Goal: Transaction & Acquisition: Register for event/course

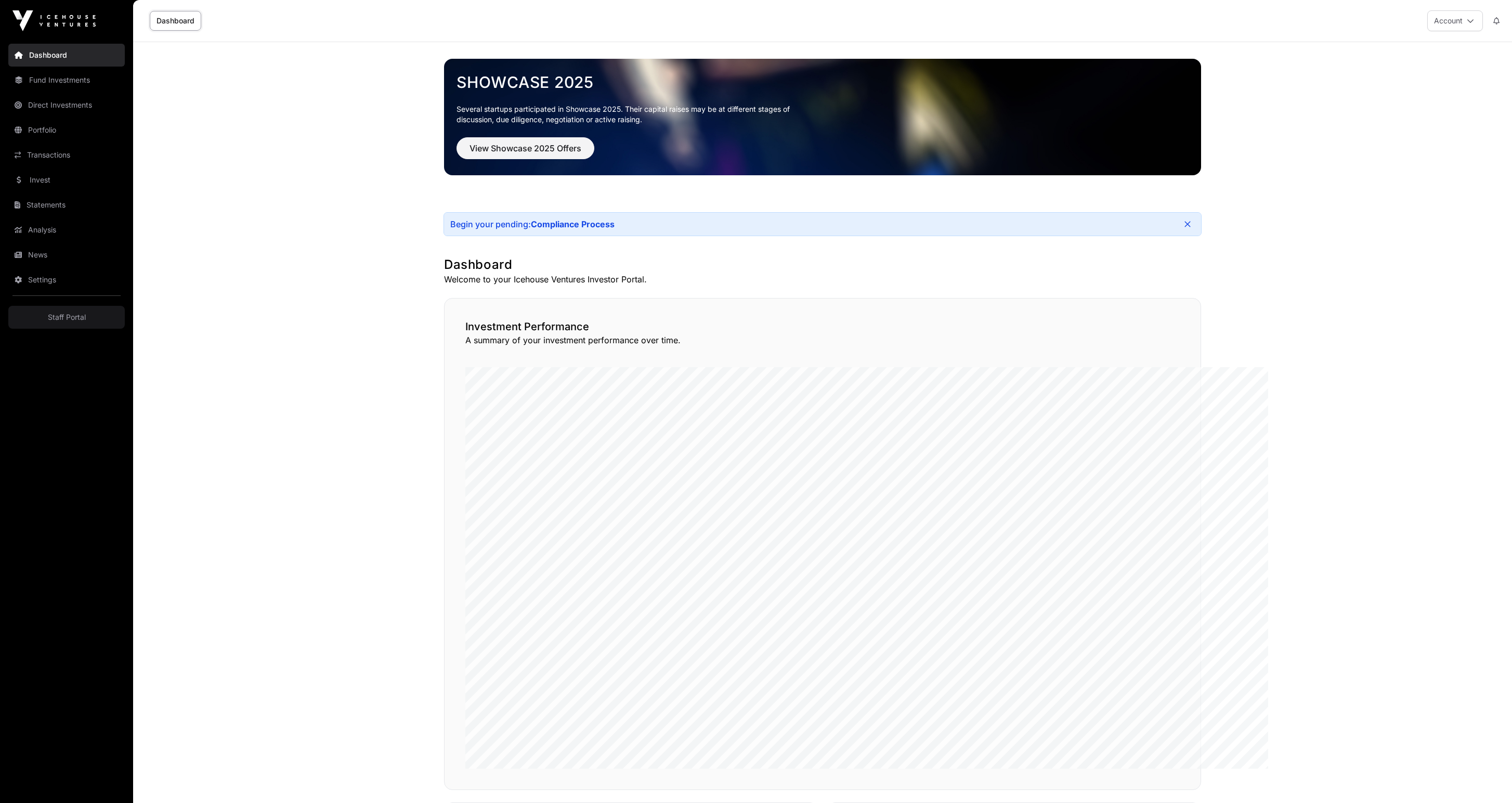
click at [90, 116] on link "Direct Investments" at bounding box center [66, 105] width 116 height 23
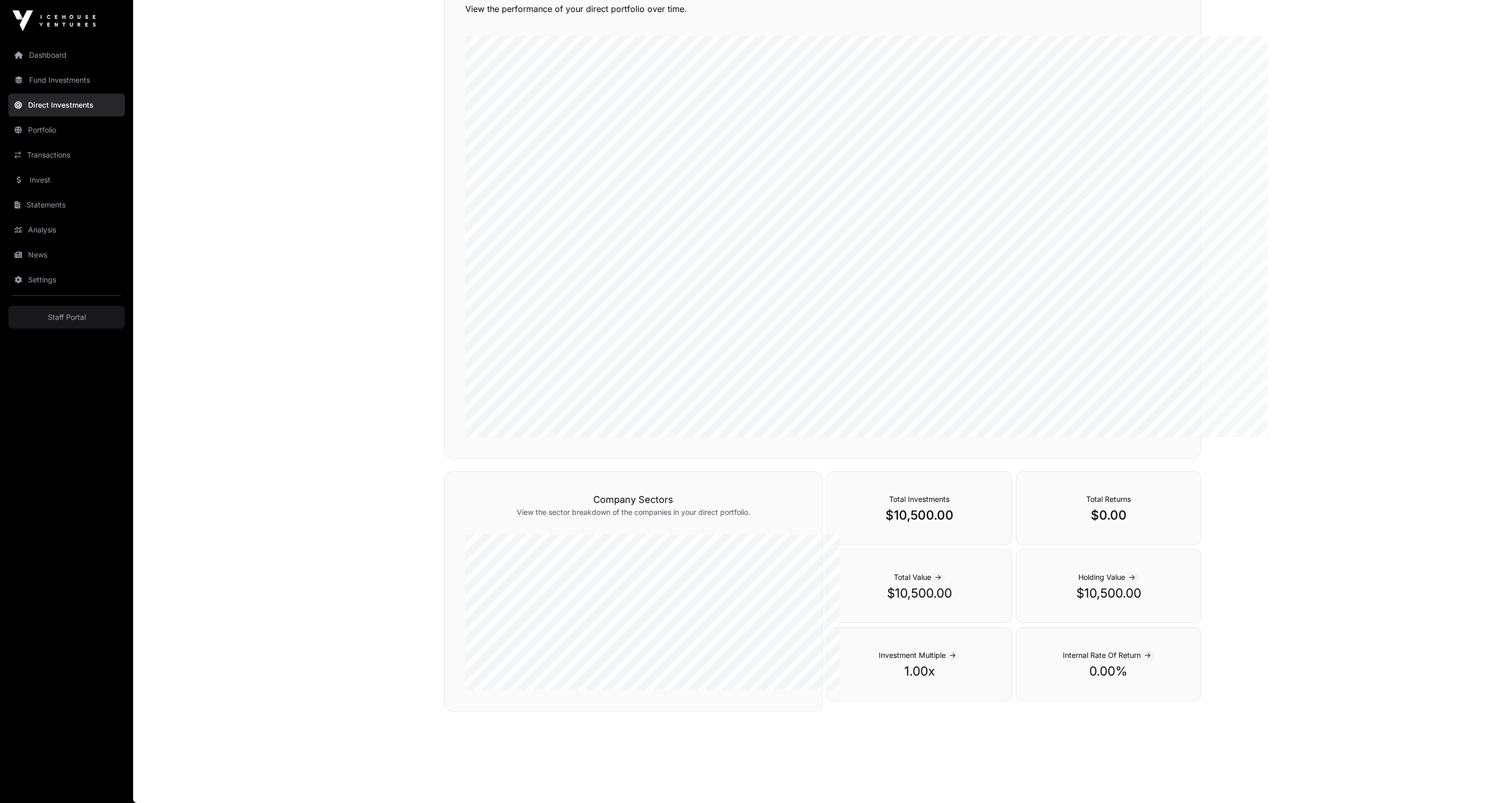
scroll to position [165, 0]
click at [81, 191] on link "Invest" at bounding box center [66, 180] width 116 height 23
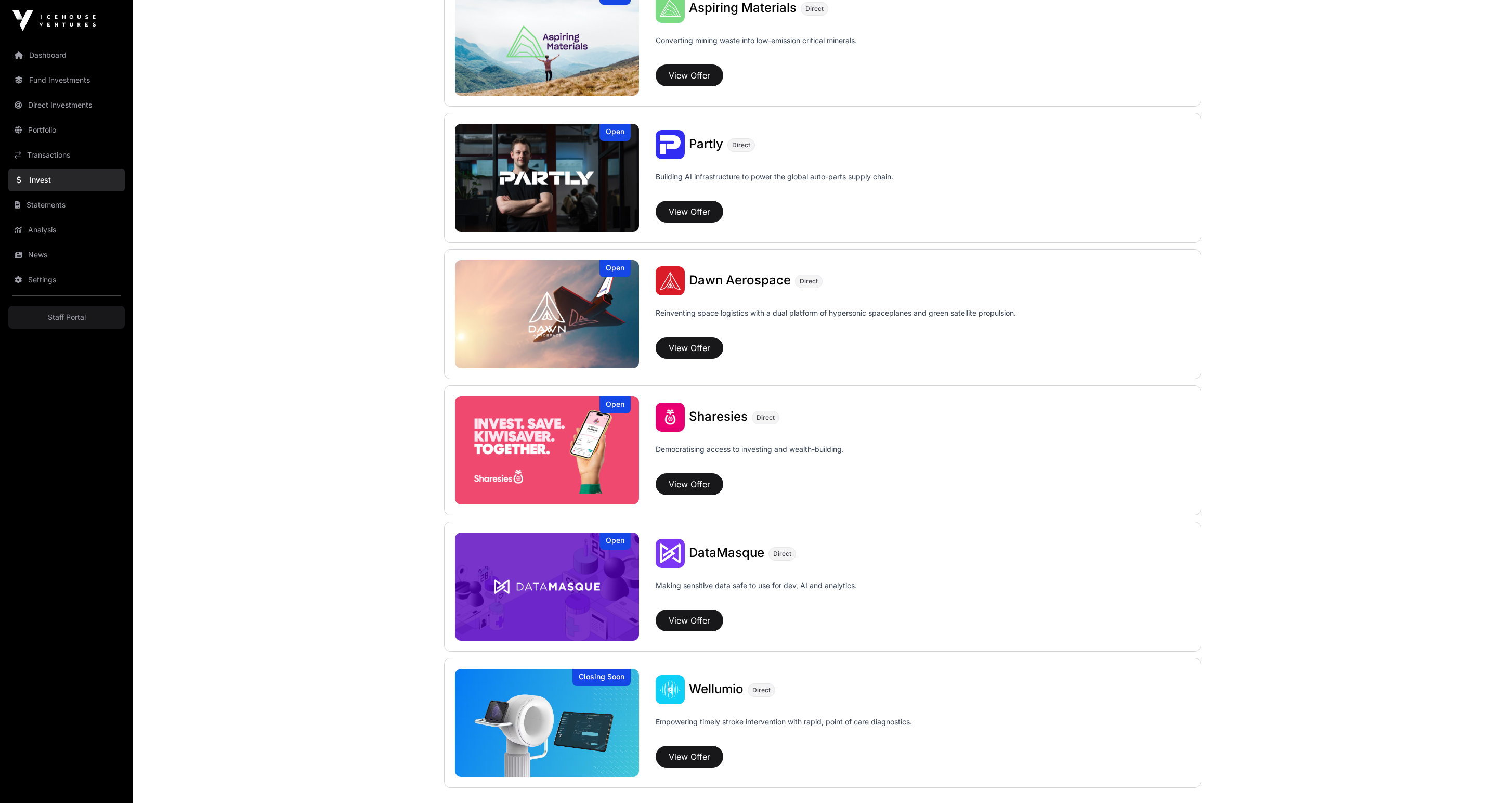
scroll to position [985, 0]
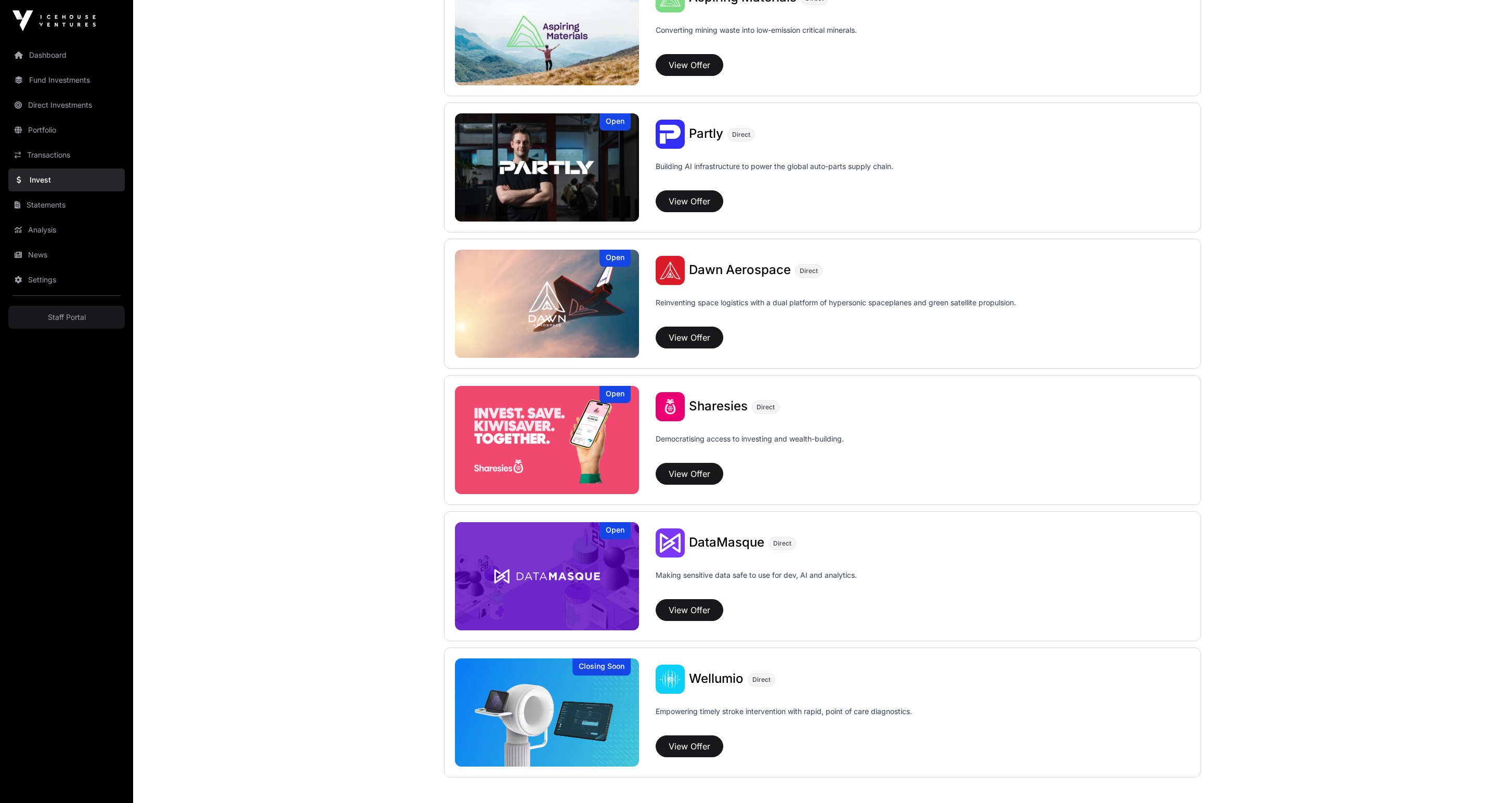
click at [666, 484] on button "View Offer" at bounding box center [690, 473] width 68 height 22
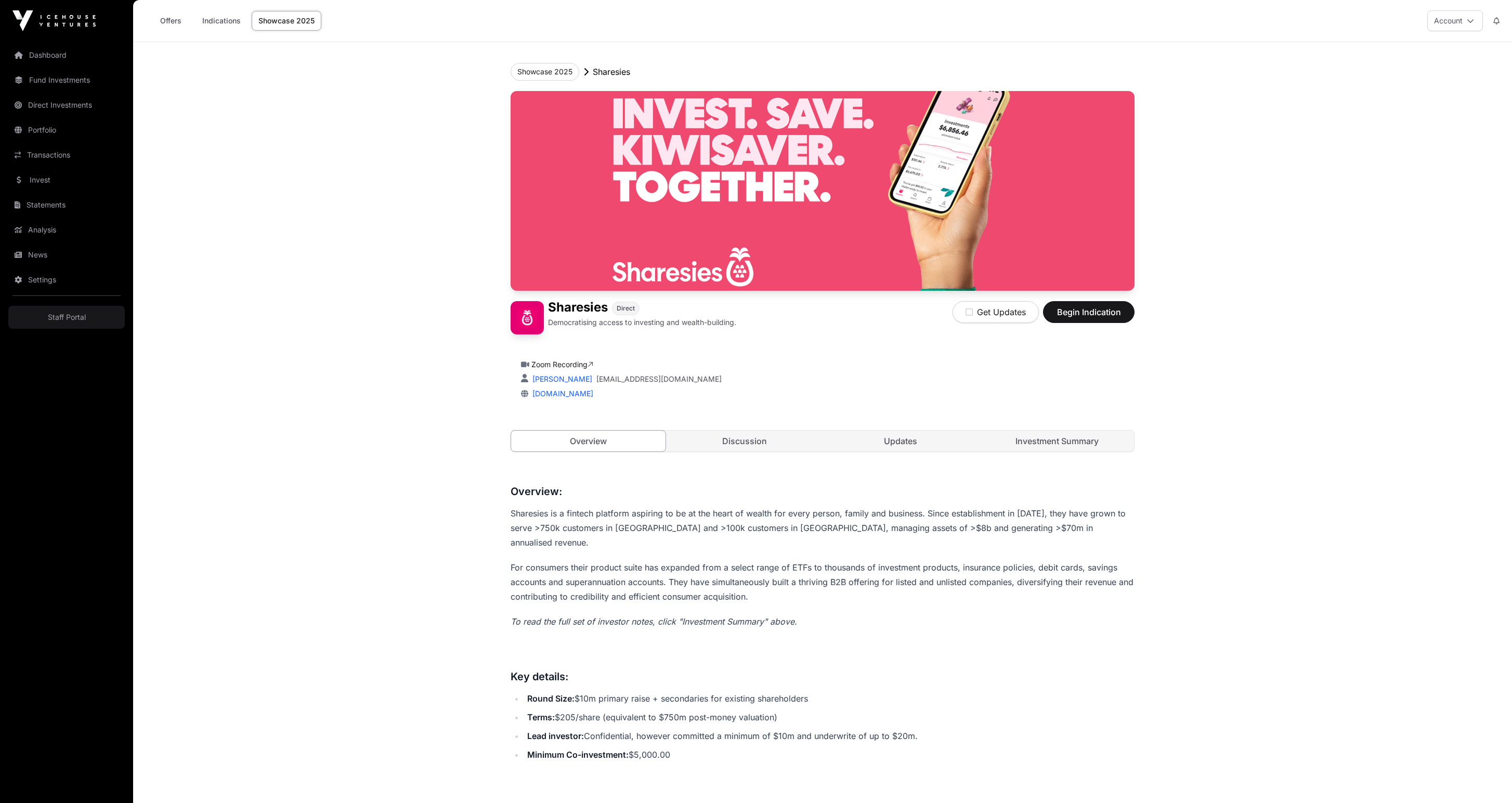
click at [1116, 318] on span "Begin Indication" at bounding box center [1089, 312] width 66 height 13
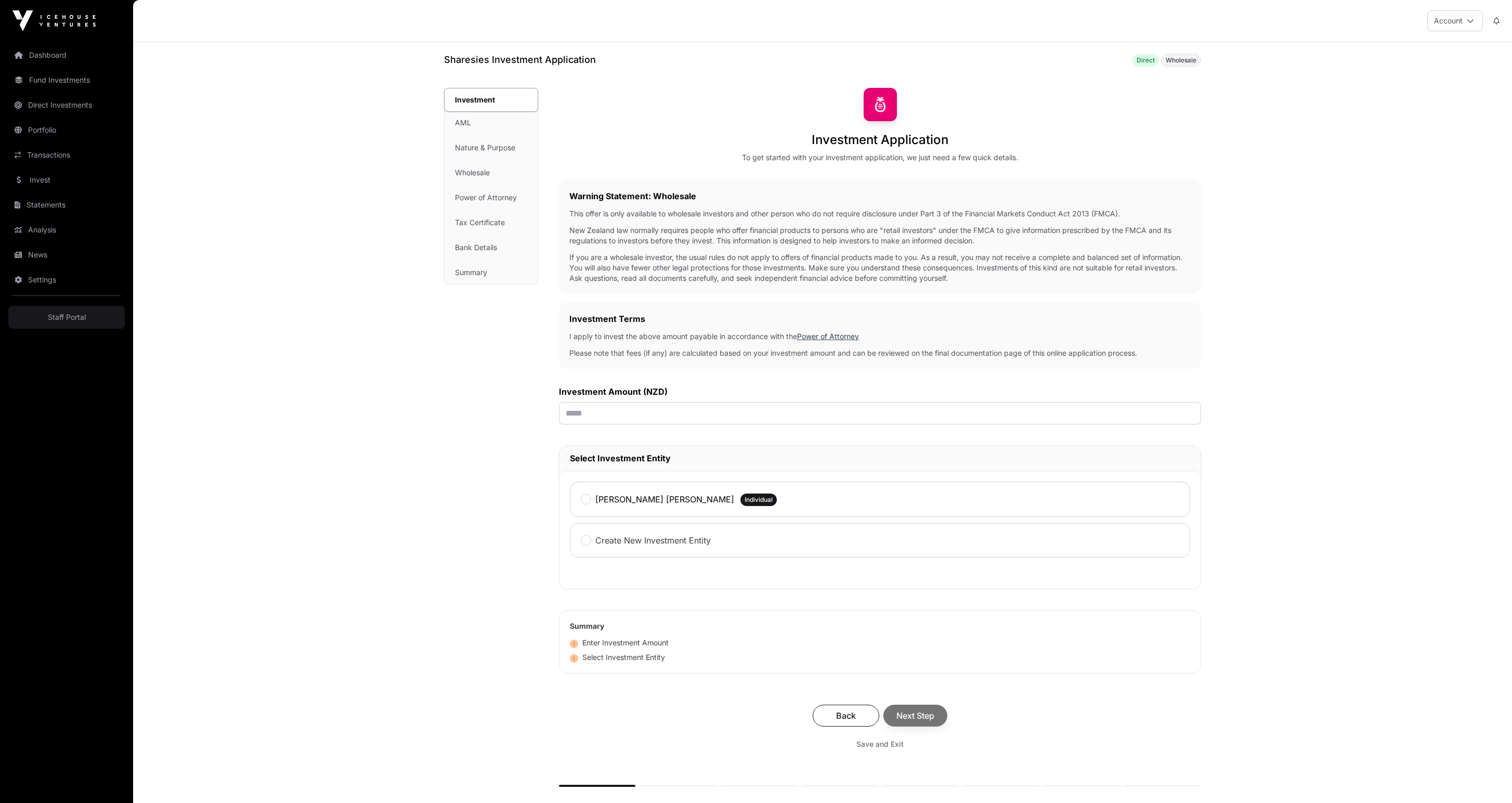
click at [607, 517] on div "[PERSON_NAME] [PERSON_NAME] Individual" at bounding box center [880, 498] width 621 height 35
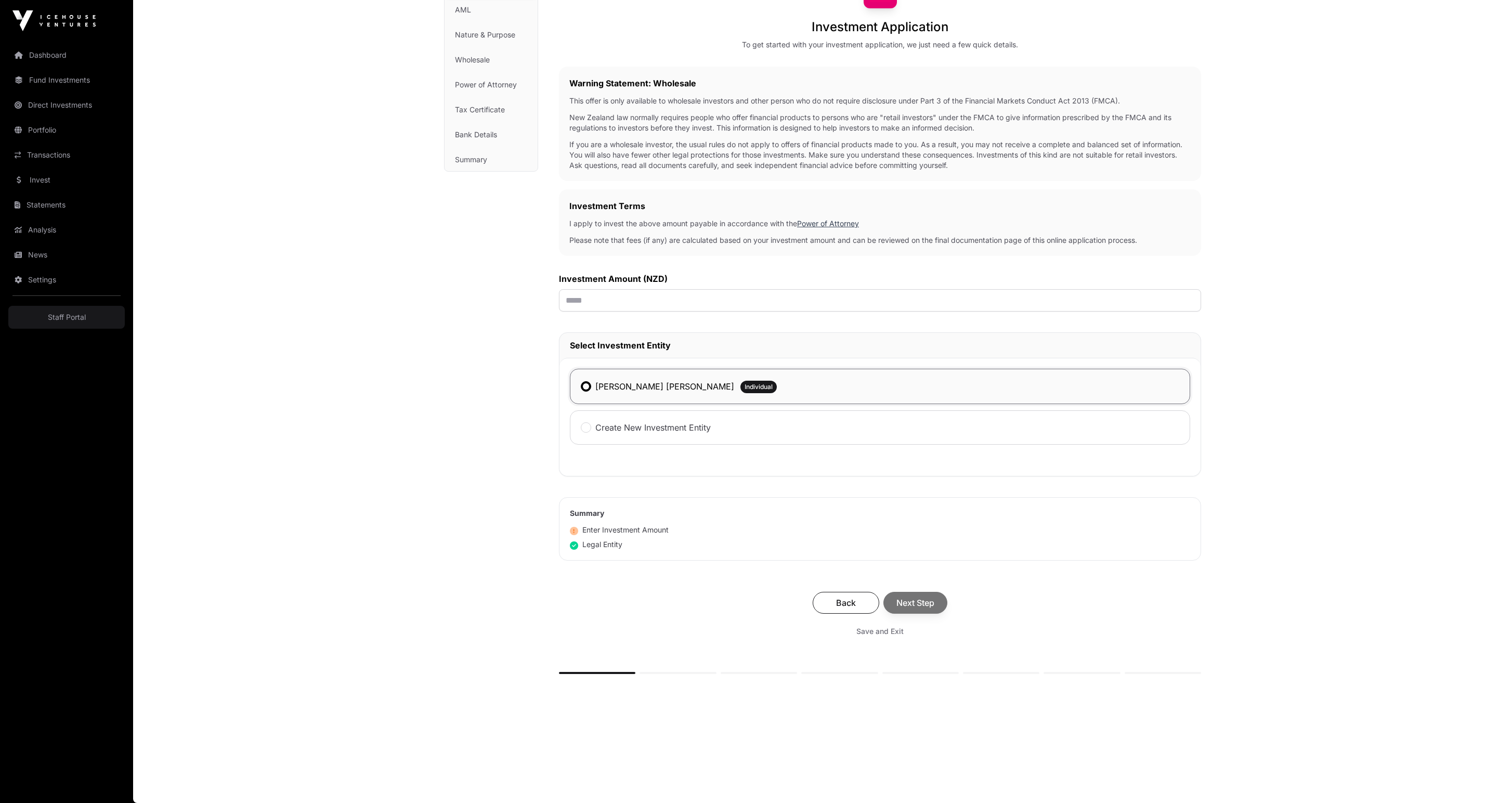
scroll to position [283, 0]
click at [607, 289] on input "text" at bounding box center [879, 301] width 642 height 23
type input "******"
click at [444, 378] on div "Investment AML Nature & Purpose Wholesale Power of Attorney Tax Certificate Ban…" at bounding box center [491, 345] width 94 height 741
click at [935, 597] on span "Next Step" at bounding box center [915, 603] width 38 height 13
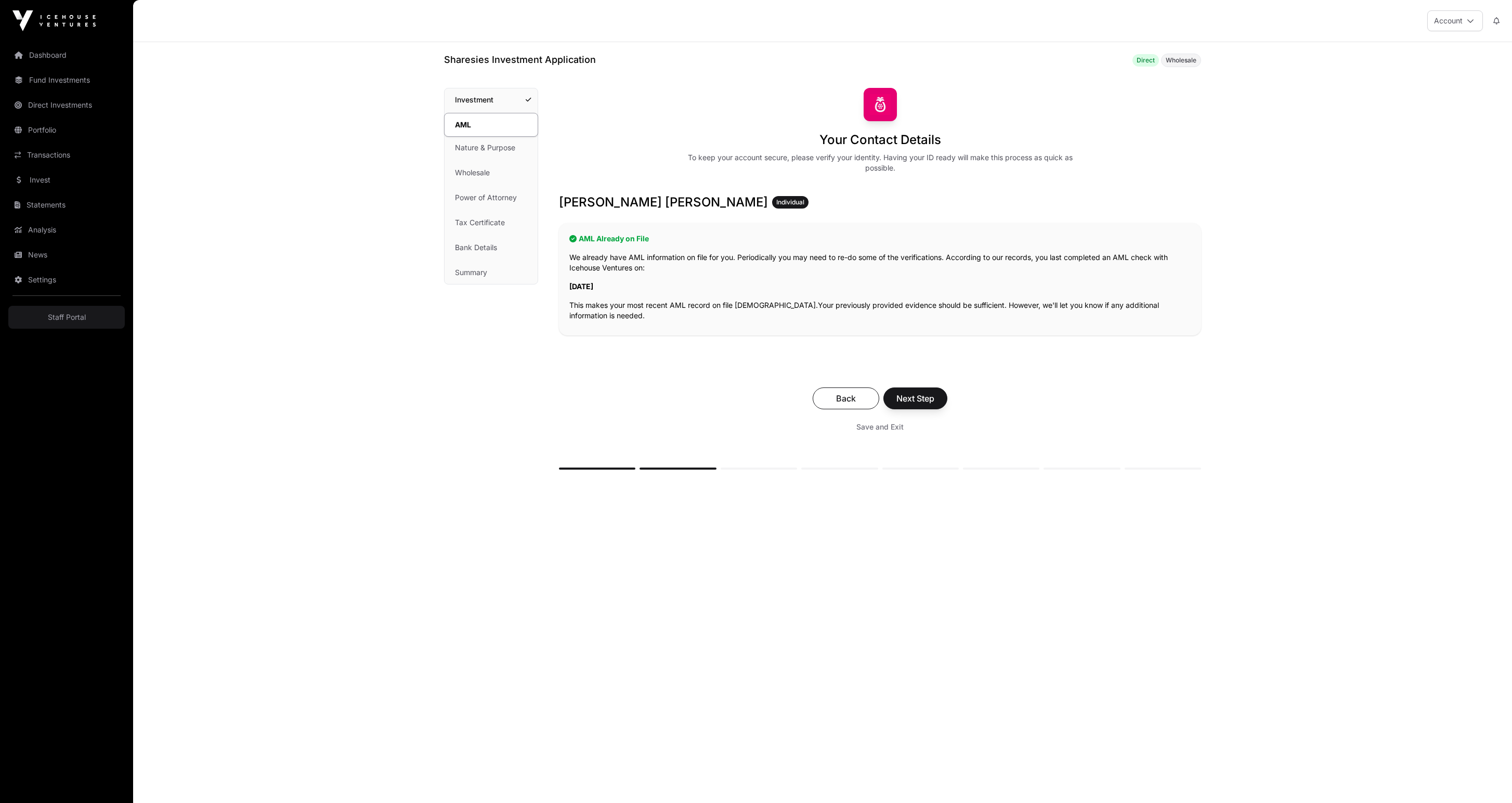
click at [935, 404] on span "Next Step" at bounding box center [915, 398] width 38 height 13
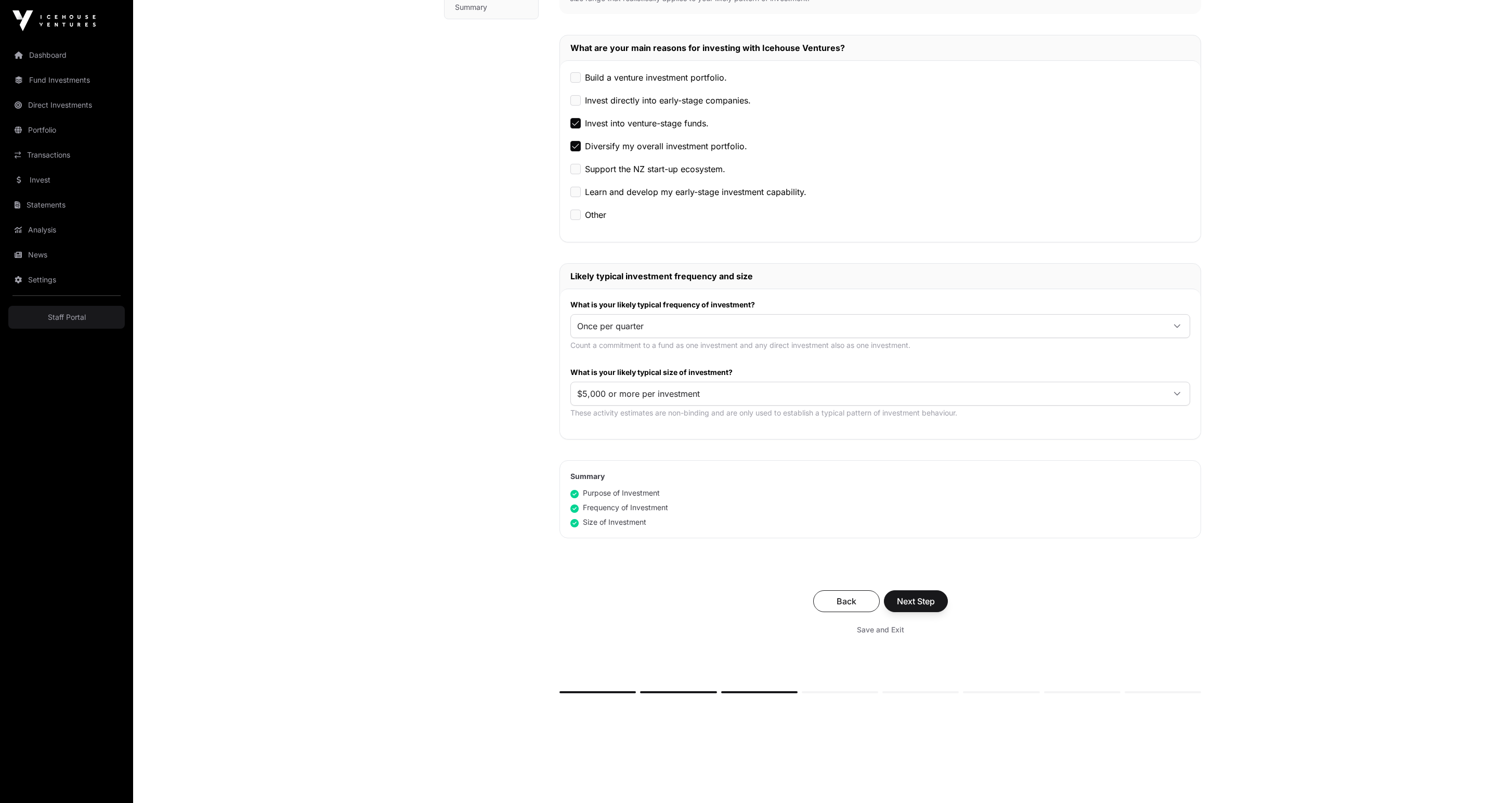
scroll to position [268, 0]
click at [935, 604] on span "Next Step" at bounding box center [915, 597] width 38 height 13
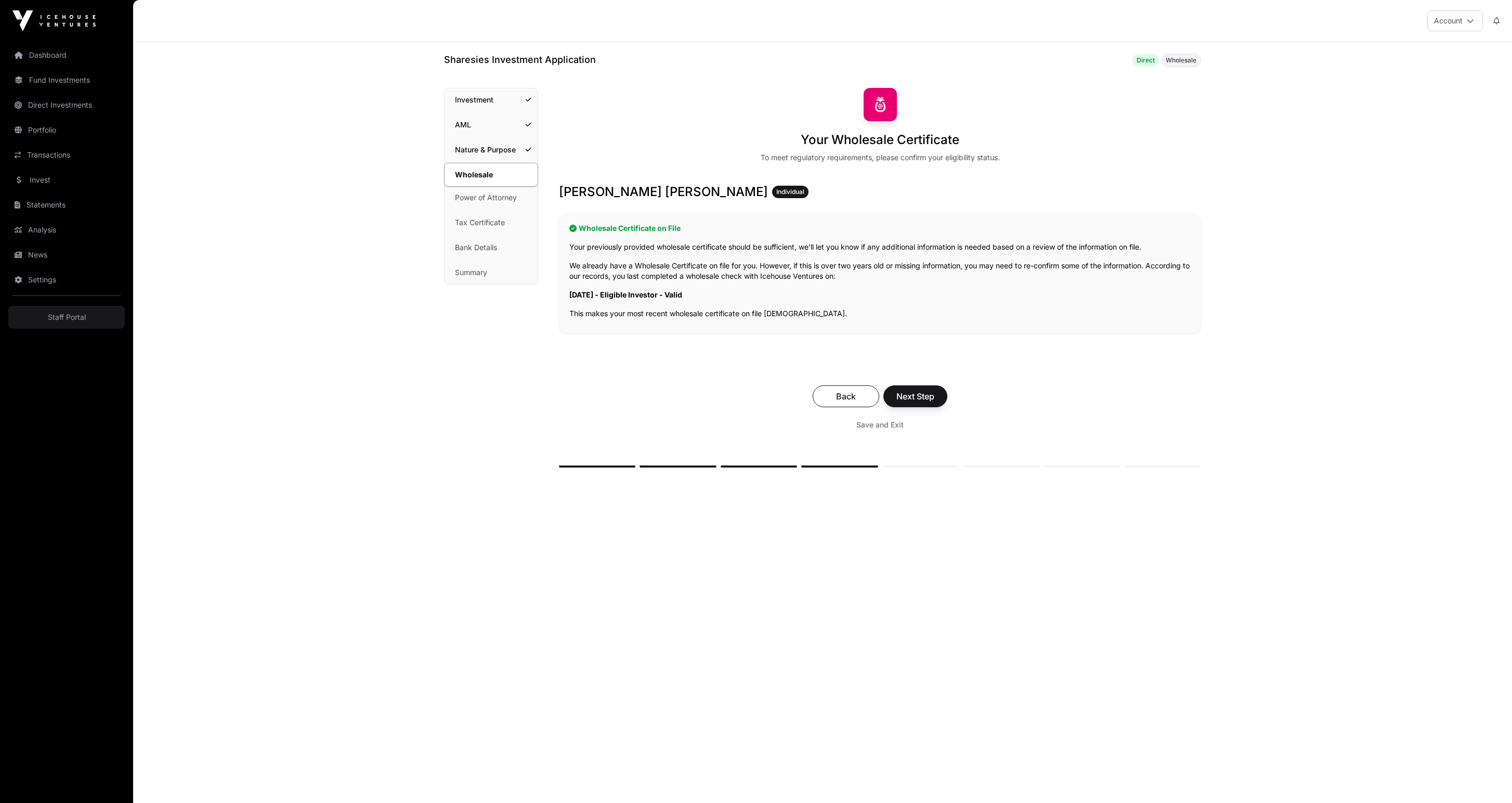
click at [935, 402] on span "Next Step" at bounding box center [915, 396] width 38 height 13
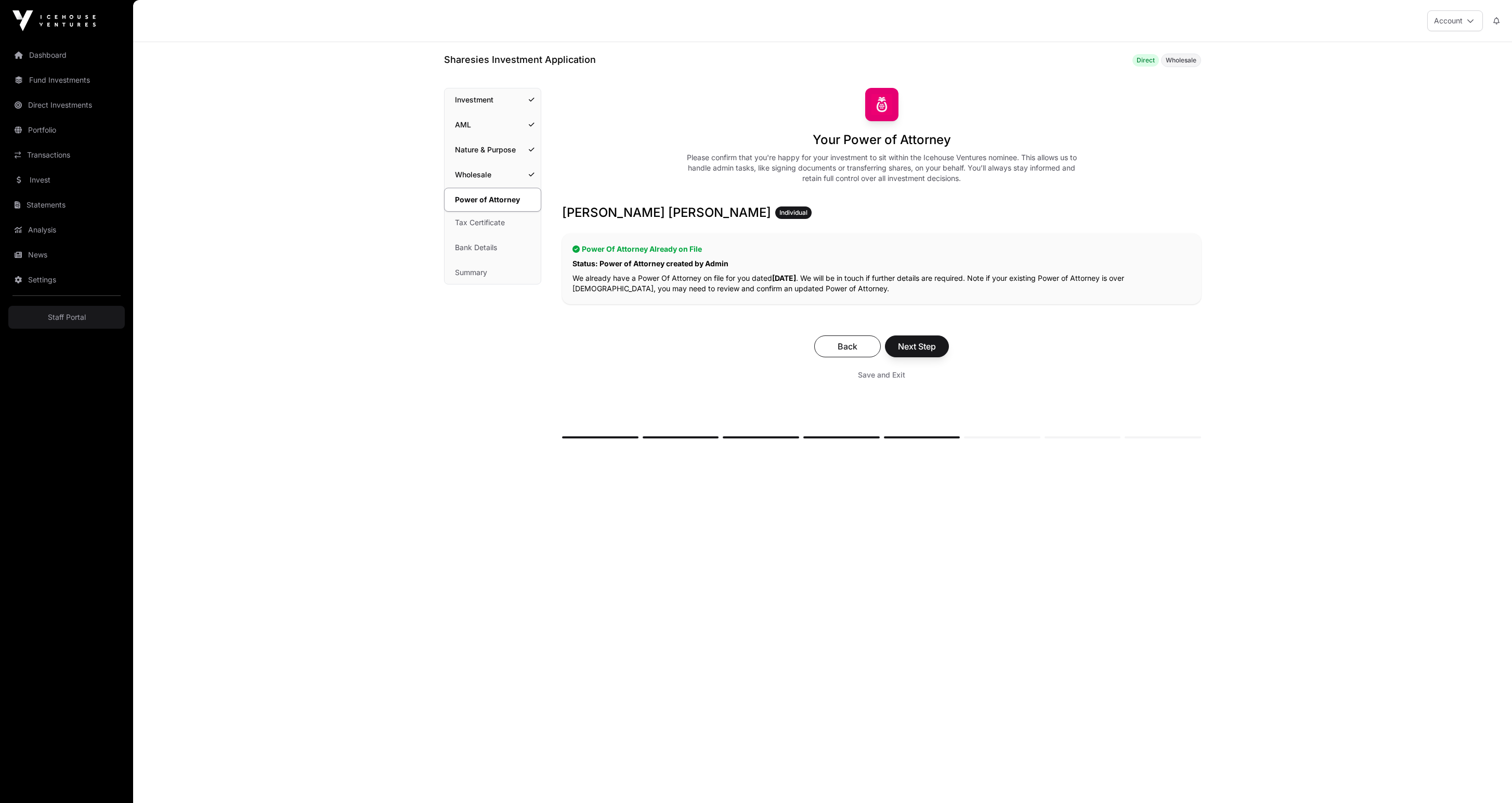
click at [949, 357] on button "Next Step" at bounding box center [917, 346] width 64 height 22
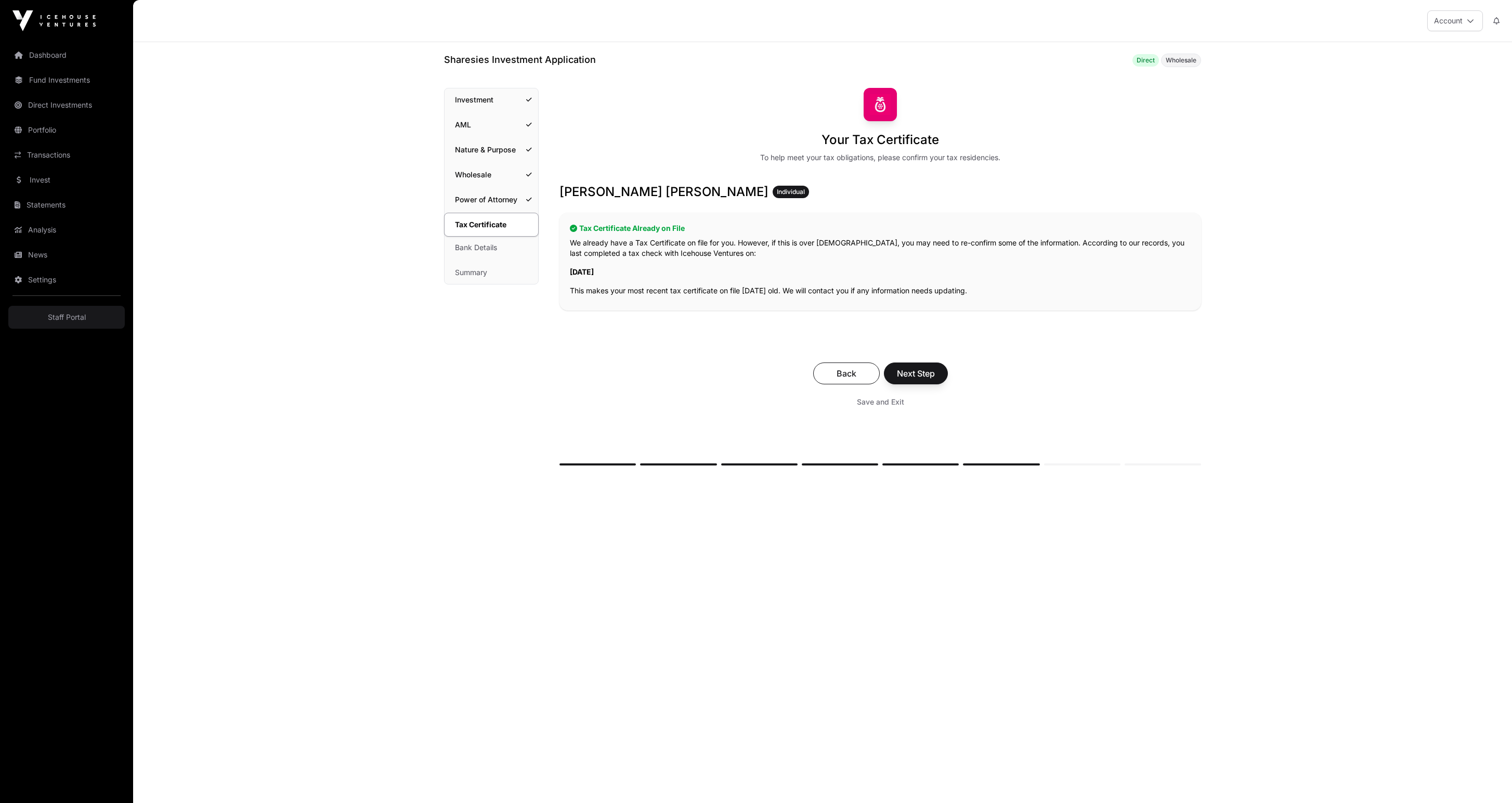
click at [935, 380] on span "Next Step" at bounding box center [915, 373] width 38 height 13
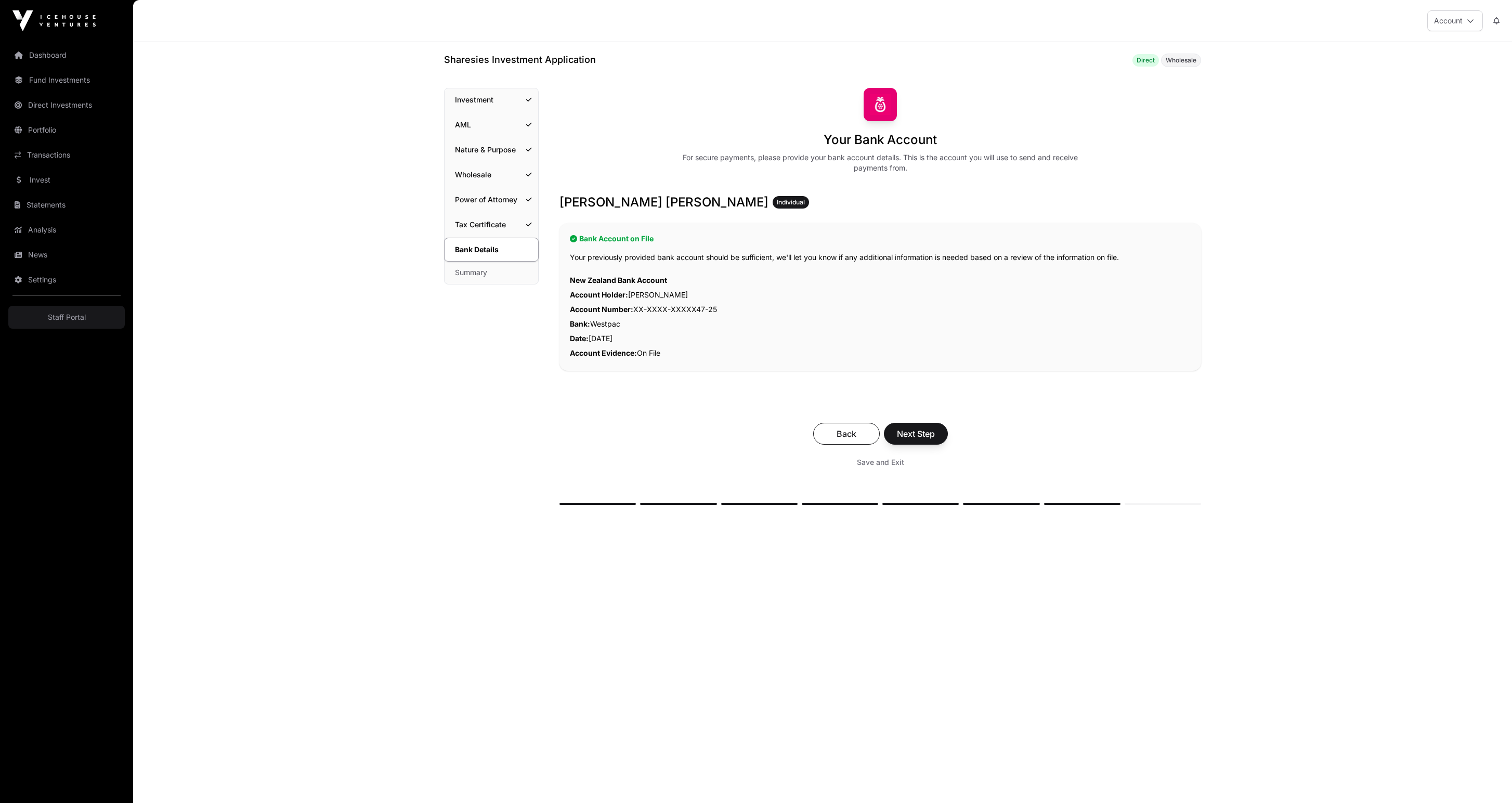
click at [950, 482] on div "Back Next Step Save and Exit" at bounding box center [880, 447] width 642 height 70
click at [948, 445] on button "Next Step" at bounding box center [916, 433] width 64 height 22
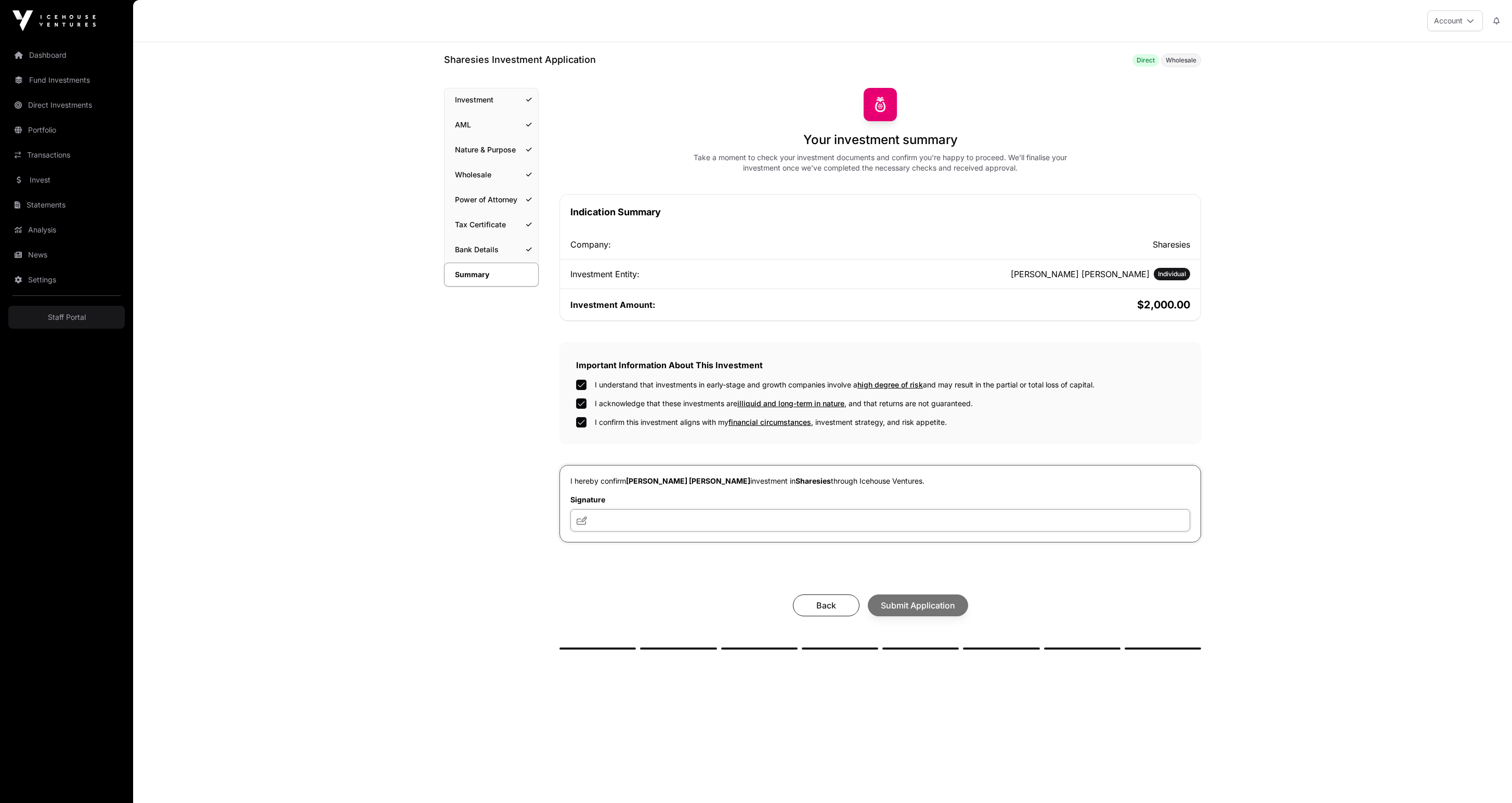
click at [617, 532] on input "text" at bounding box center [880, 520] width 620 height 23
type input "*"
type input "**********"
click at [952, 611] on span "Submit Application" at bounding box center [918, 605] width 74 height 13
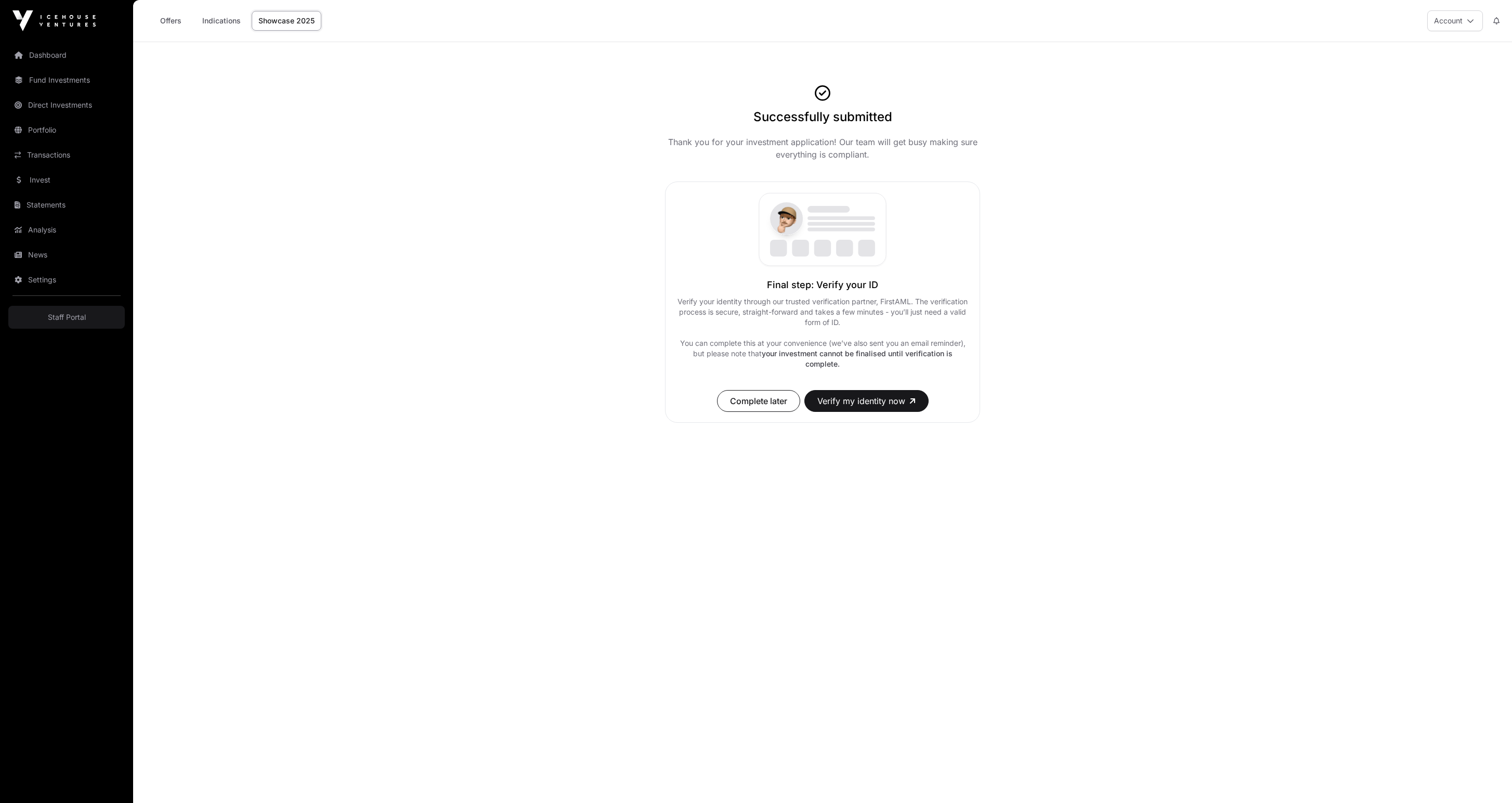
click at [773, 407] on span "Complete later" at bounding box center [759, 401] width 57 height 13
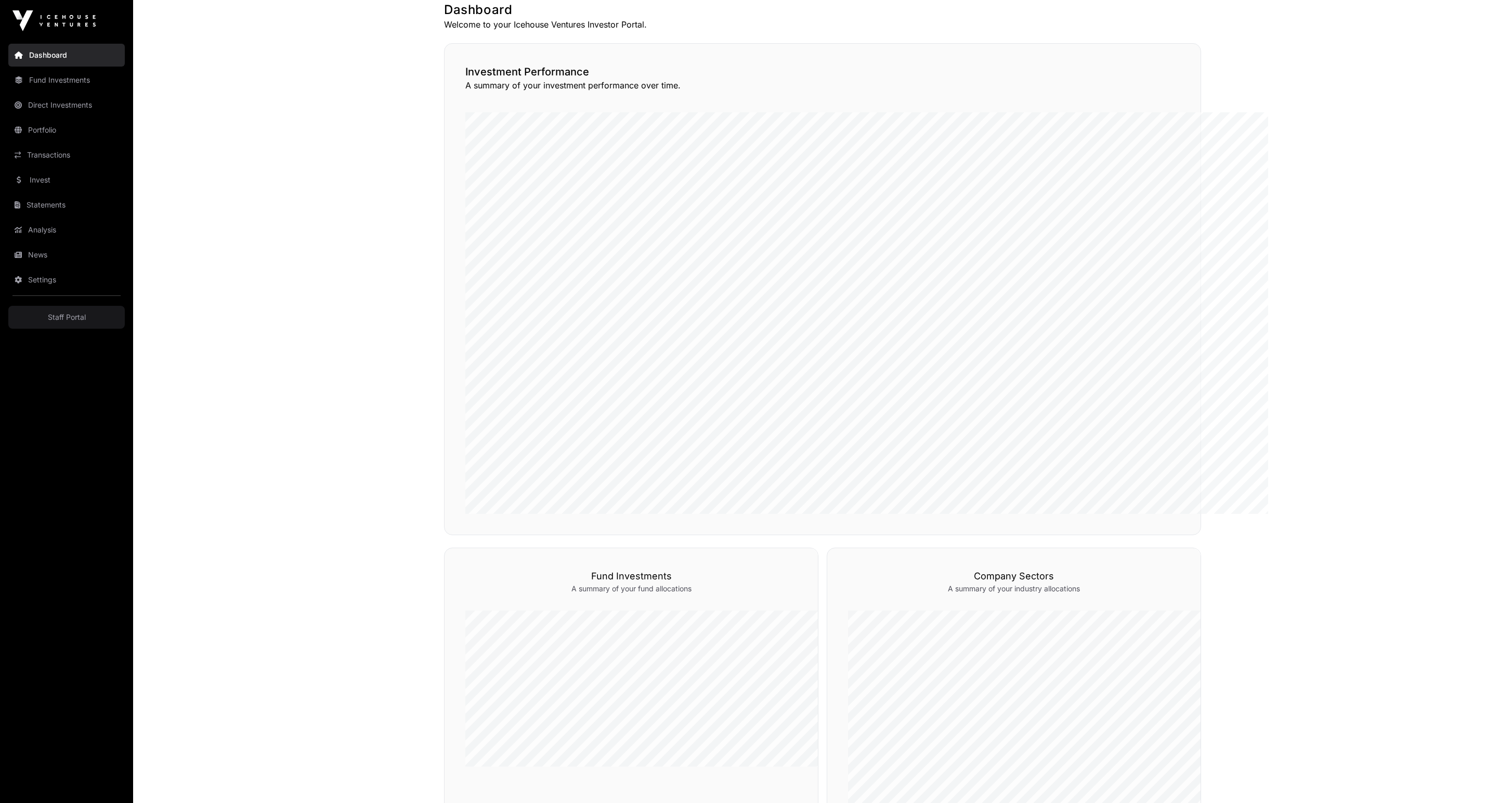
scroll to position [256, 0]
